Goal: Transaction & Acquisition: Purchase product/service

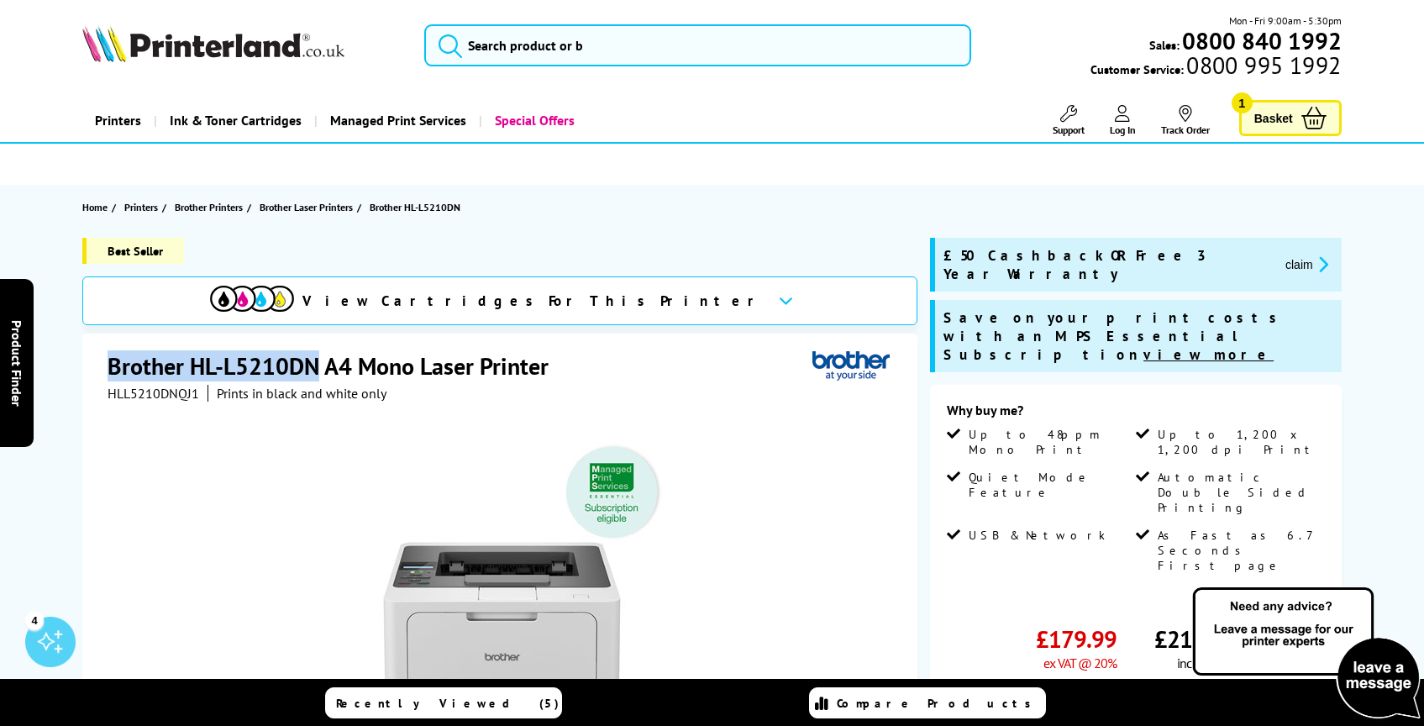
drag, startPoint x: 118, startPoint y: 362, endPoint x: 321, endPoint y: 365, distance: 202.5
click at [321, 365] on h1 "Brother HL-L5210DN A4 Mono Laser Printer" at bounding box center [337, 365] width 458 height 31
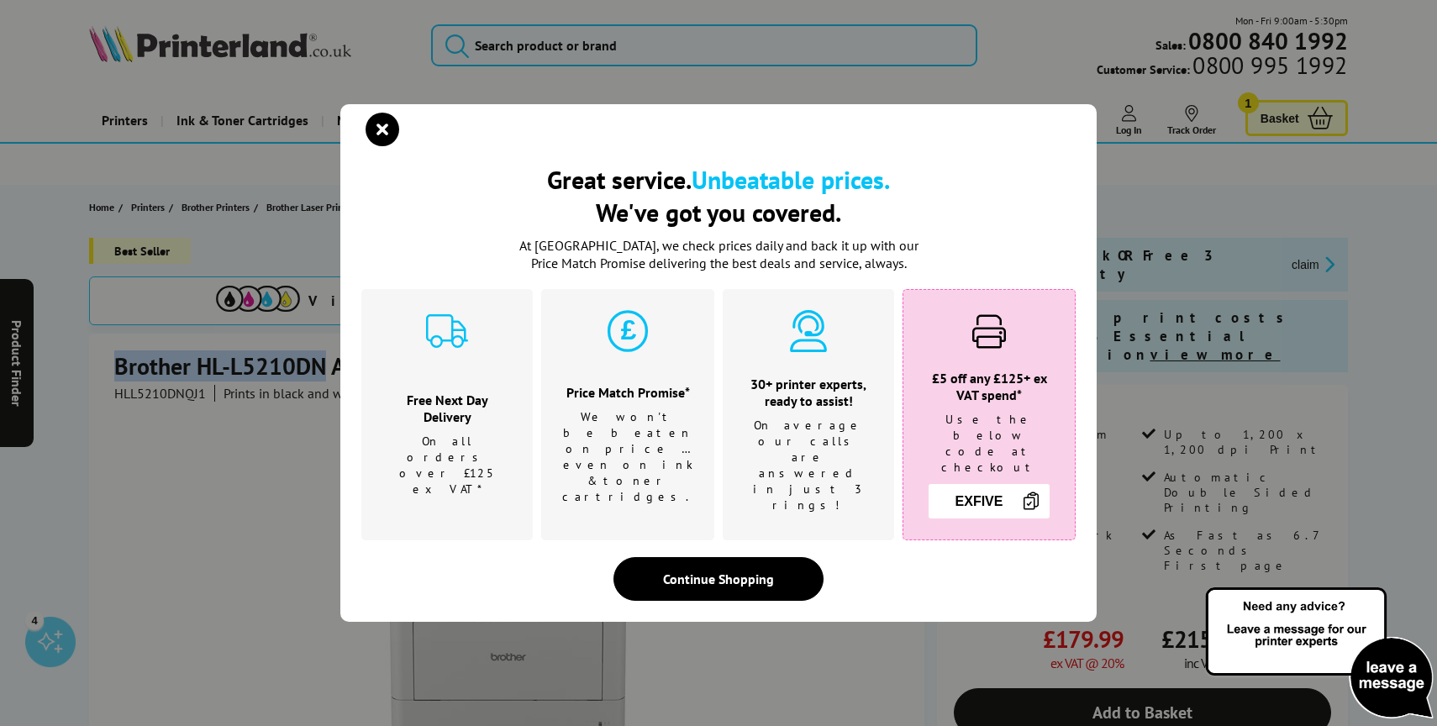
copy h1 "Brother HL-L5210DN"
click at [308, 365] on div "Great service. Unbeatable prices. We've got you covered. Great service. Unbeata…" at bounding box center [718, 363] width 1437 height 726
click at [390, 131] on icon "close modal" at bounding box center [382, 130] width 34 height 34
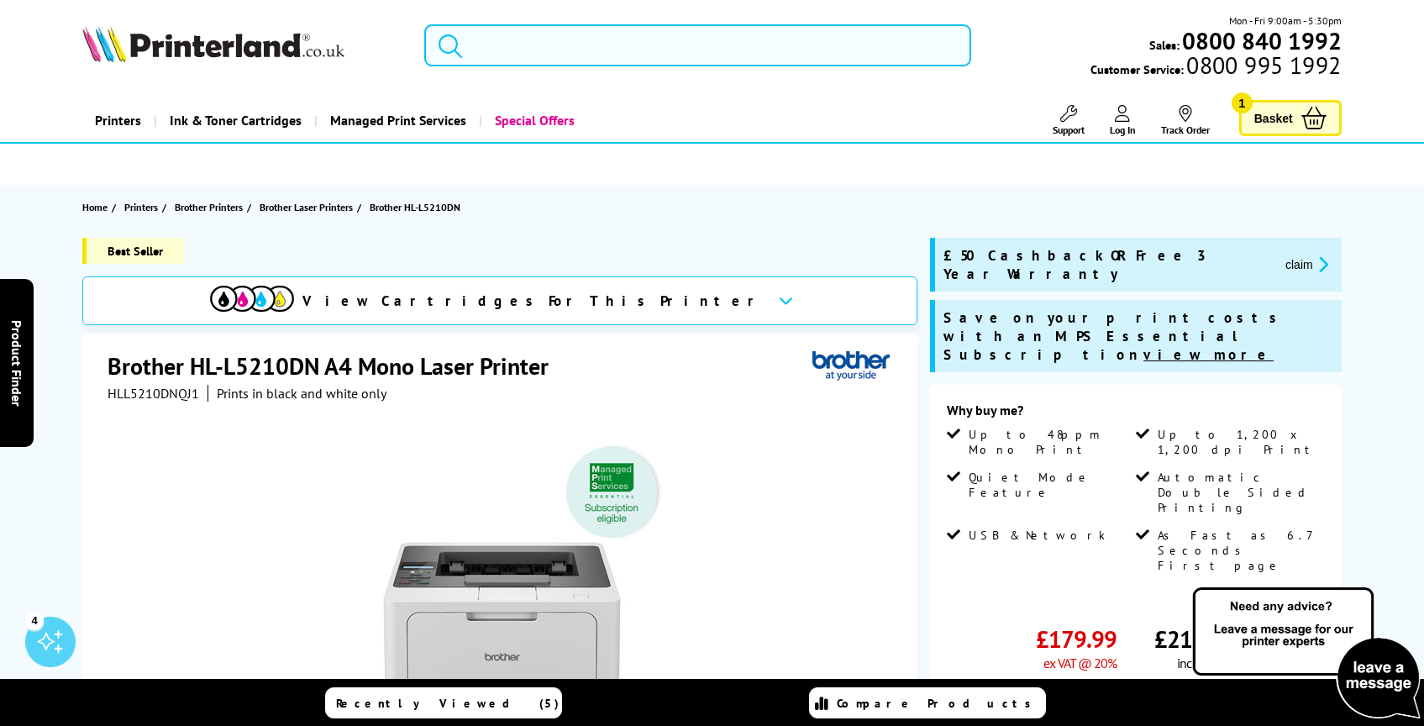
click at [526, 39] on input "search" at bounding box center [697, 45] width 547 height 42
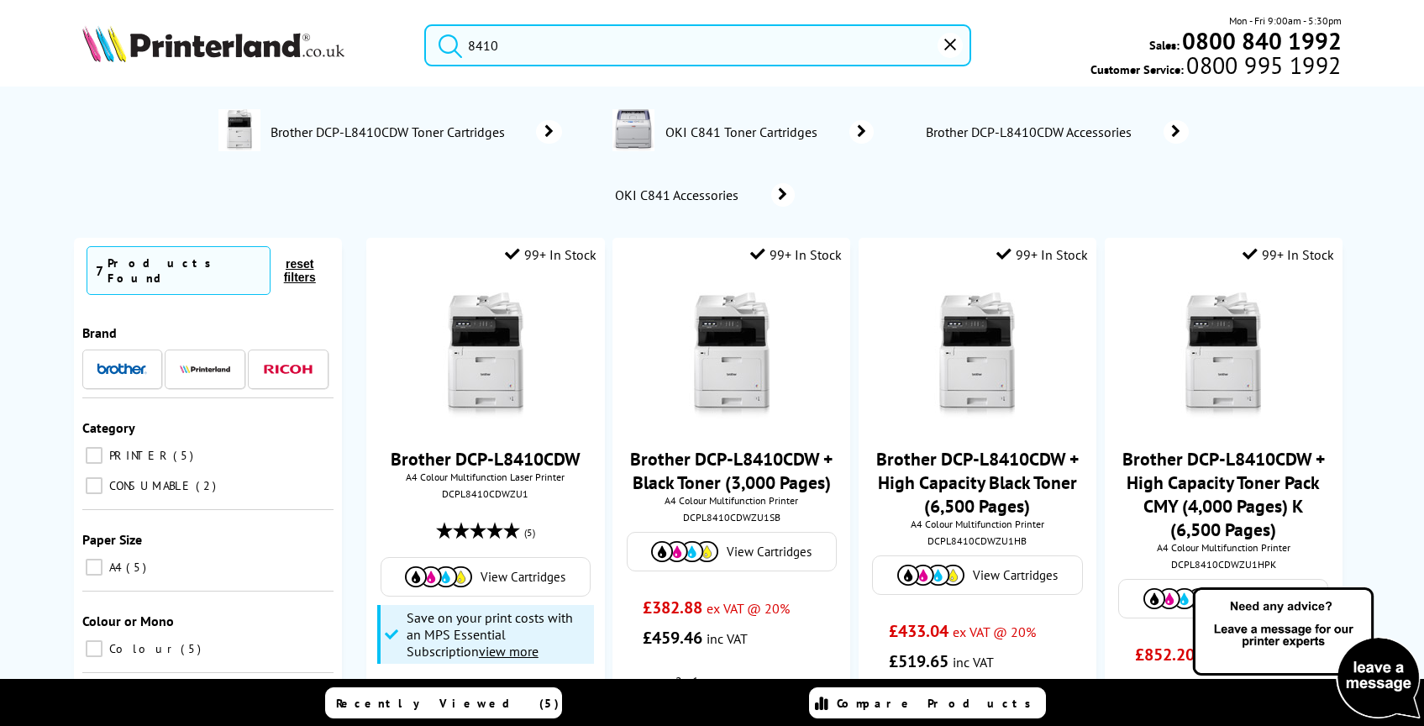
click at [425, 24] on button "submit" at bounding box center [446, 42] width 42 height 37
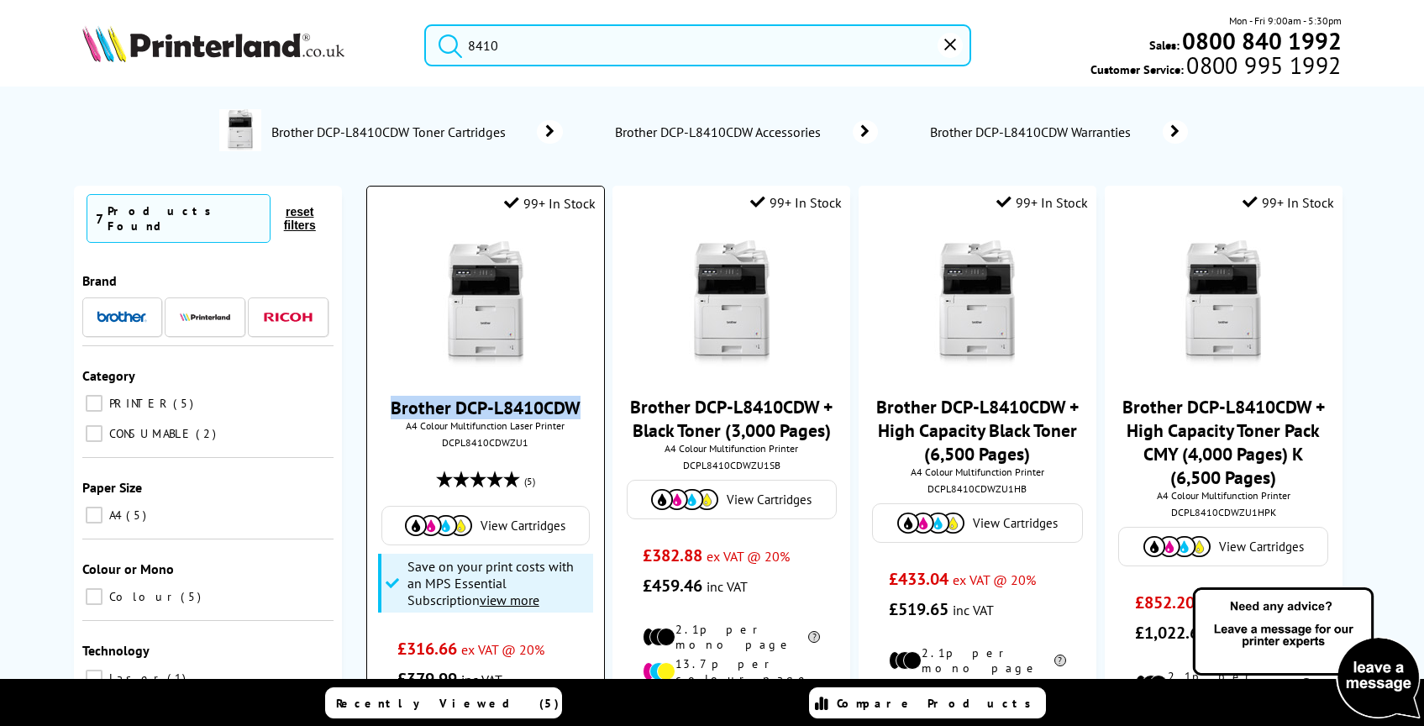
drag, startPoint x: 582, startPoint y: 405, endPoint x: 395, endPoint y: 402, distance: 187.4
click at [395, 402] on span "Brother DCP-L8410CDW" at bounding box center [485, 408] width 211 height 24
copy link "Brother DCP-L8410CDW"
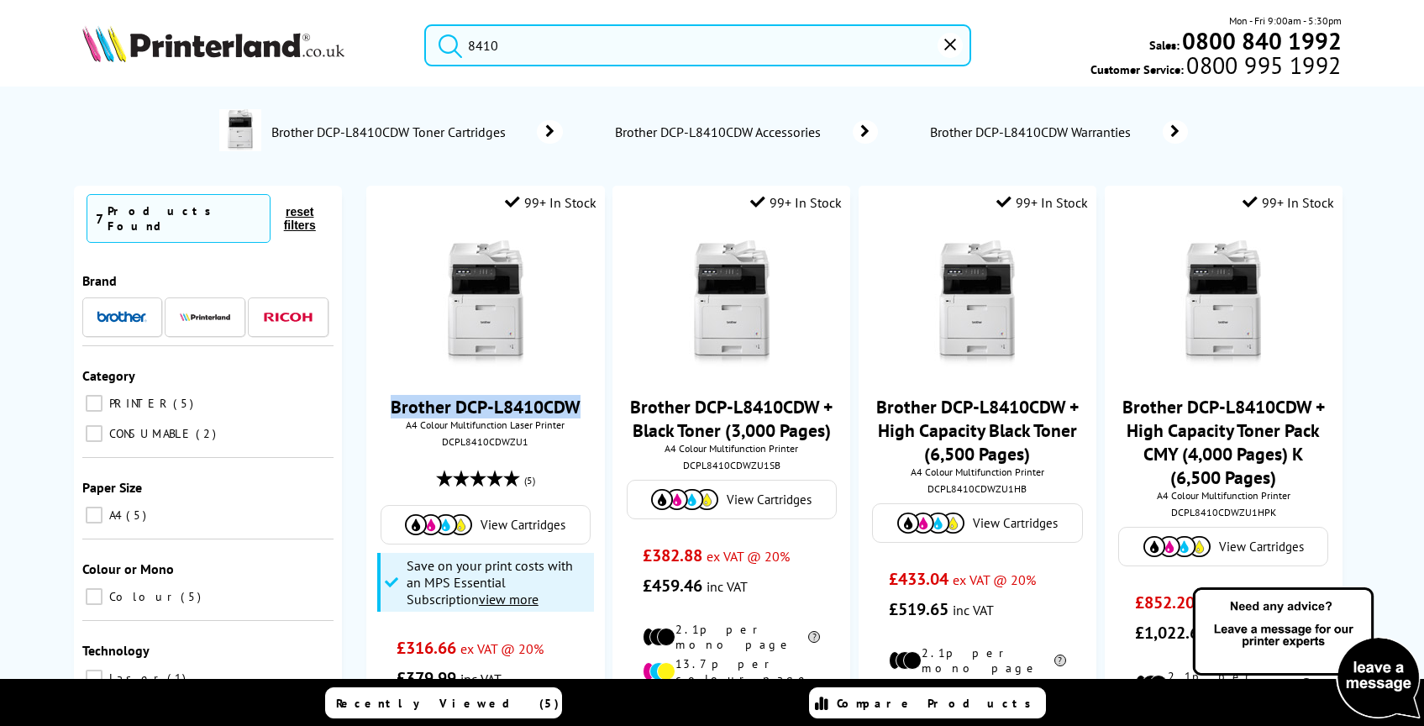
click at [533, 60] on input "8410" at bounding box center [697, 45] width 547 height 42
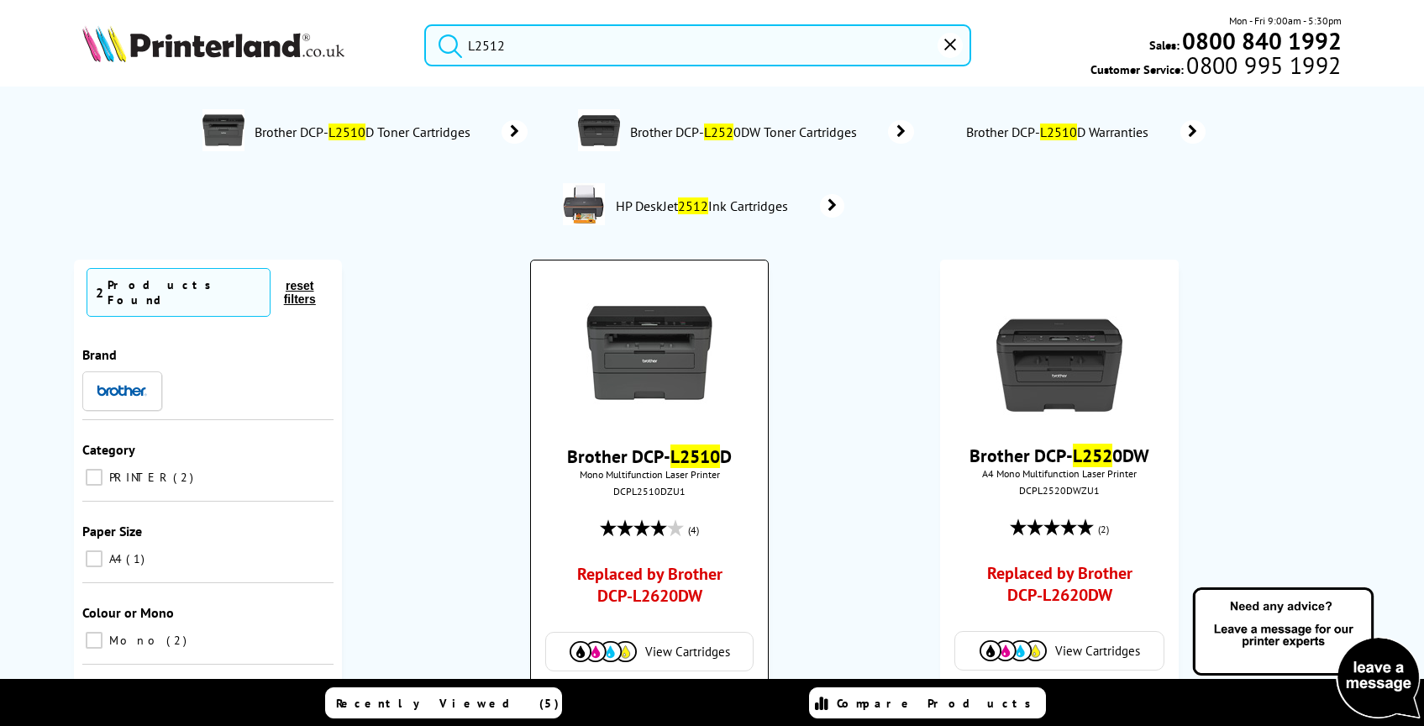
type input "L2512"
click at [670, 348] on img at bounding box center [649, 353] width 126 height 126
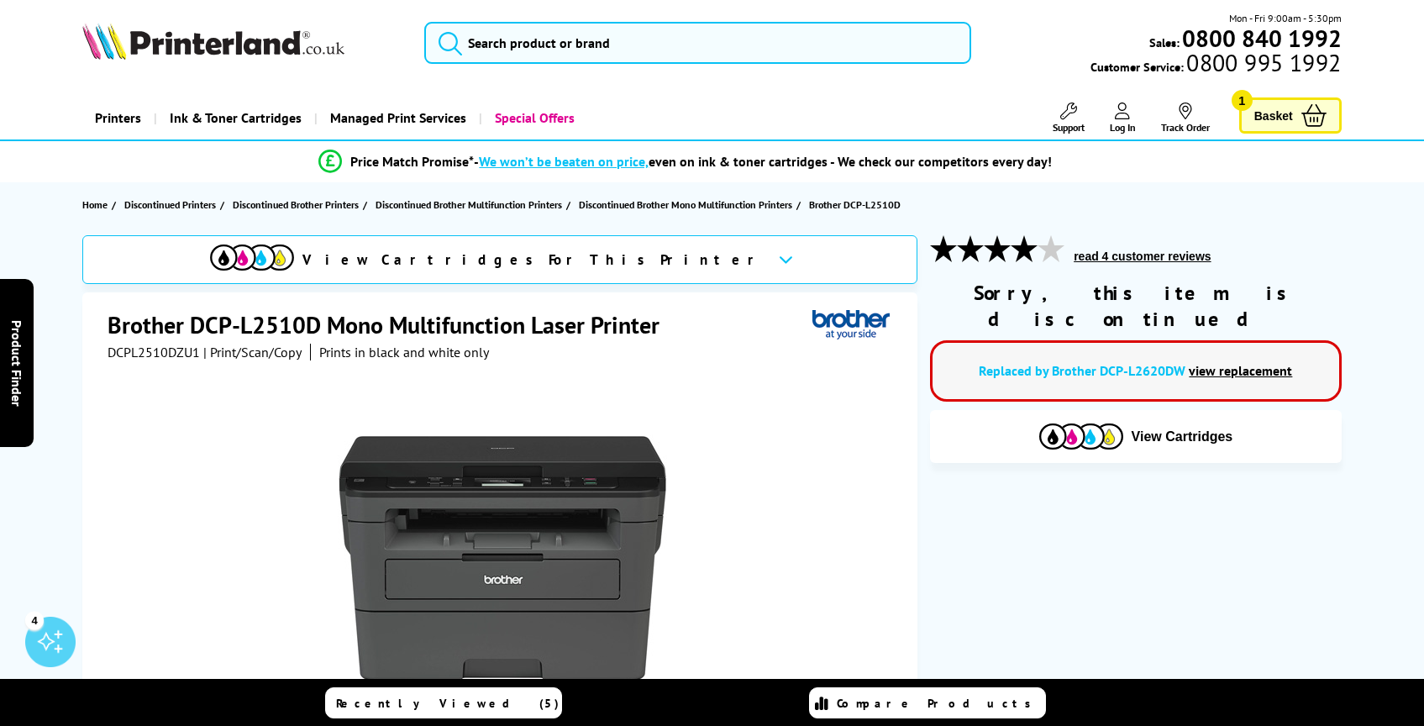
scroll to position [8, 0]
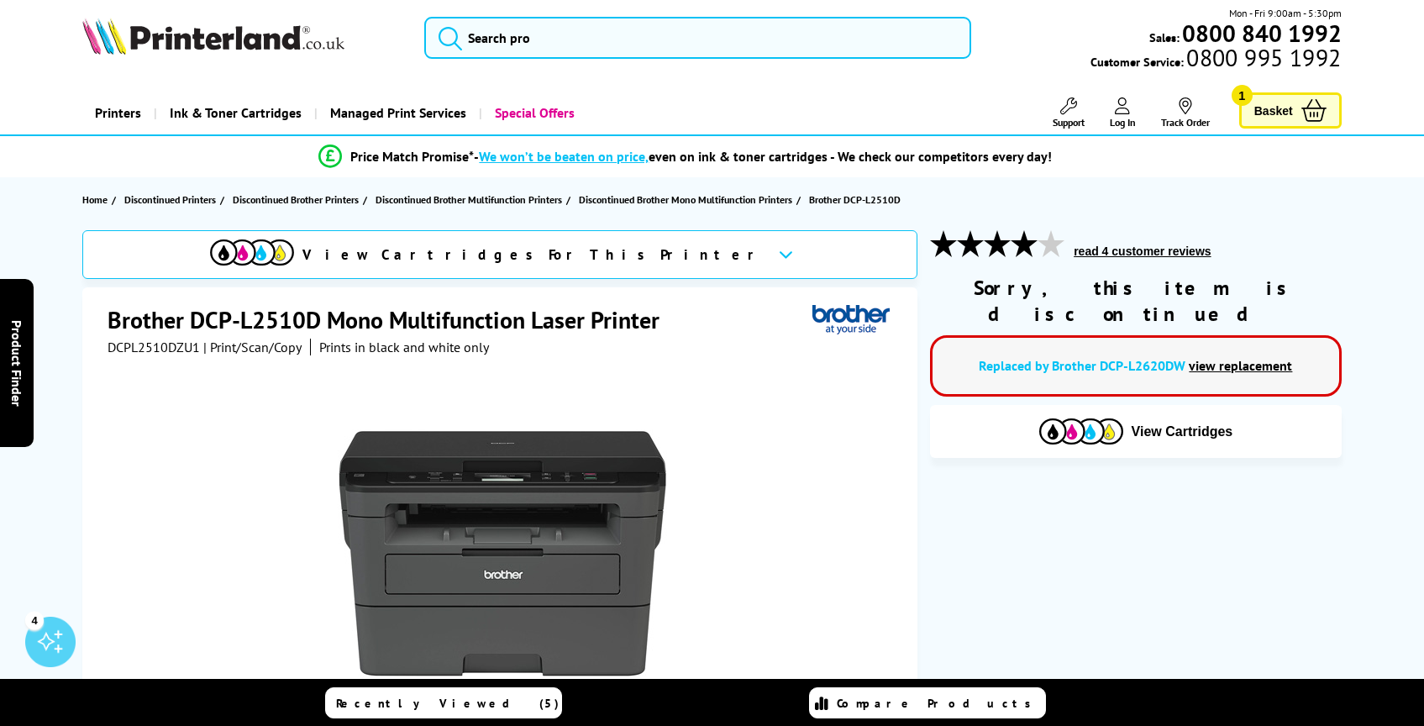
click at [1234, 357] on link "view replacement" at bounding box center [1240, 365] width 103 height 17
